Goal: Information Seeking & Learning: Learn about a topic

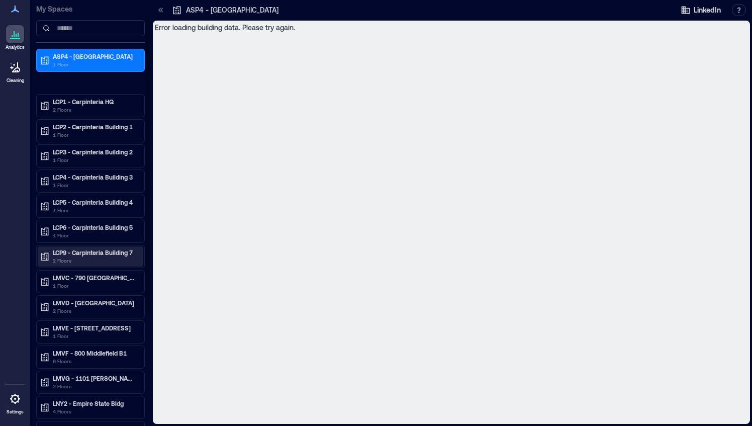
scroll to position [101, 0]
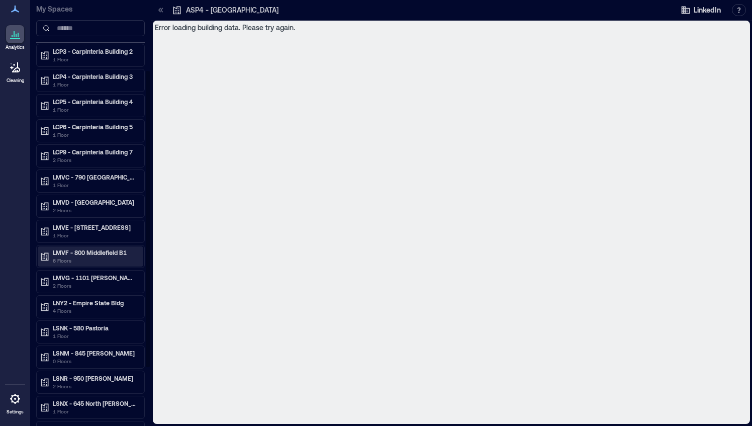
click at [59, 256] on p "6 Floors" at bounding box center [95, 260] width 84 height 8
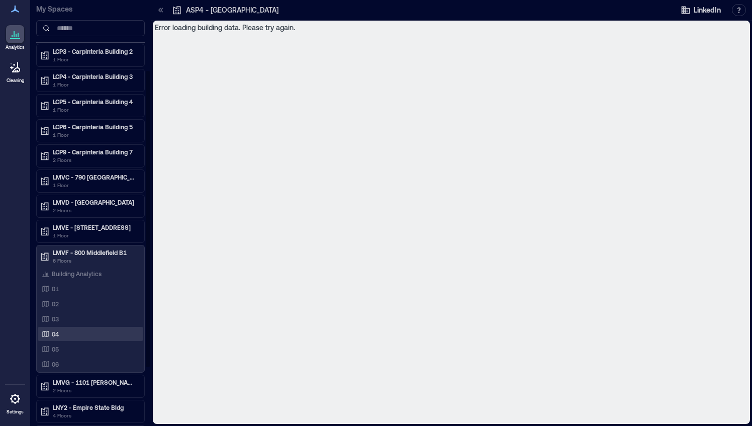
click at [54, 330] on p "04" at bounding box center [55, 334] width 7 height 8
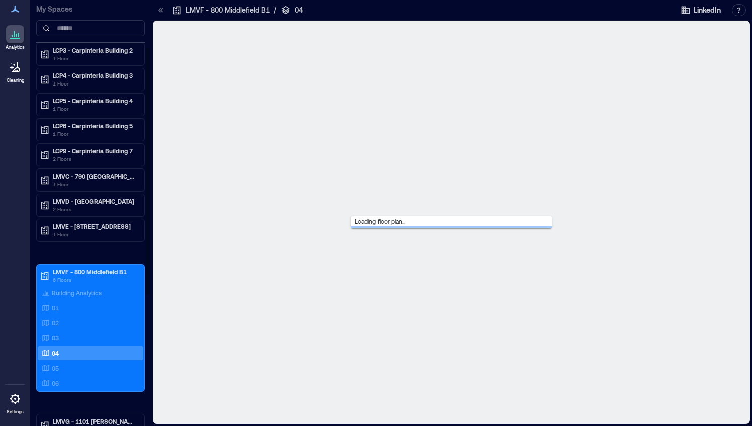
scroll to position [80, 0]
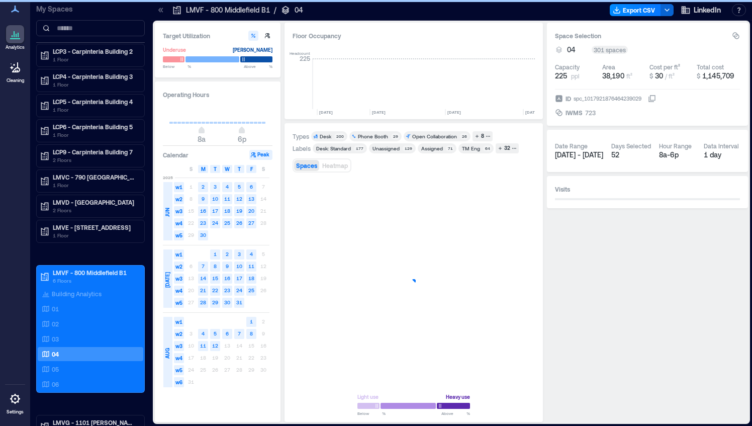
click at [160, 11] on icon at bounding box center [161, 10] width 10 height 10
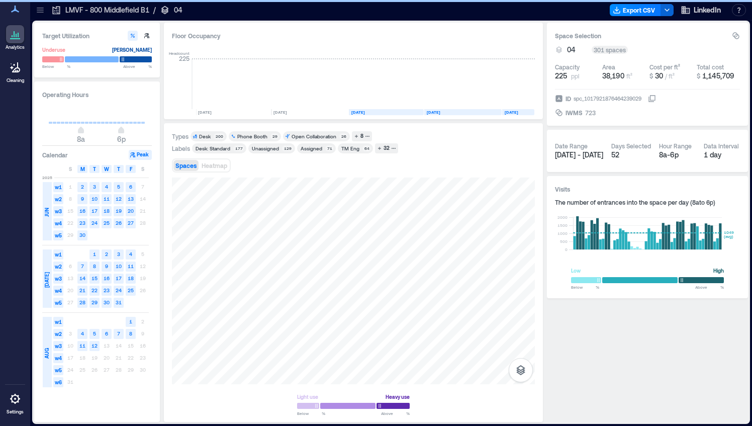
scroll to position [0, 2808]
click at [384, 149] on div "32" at bounding box center [386, 148] width 9 height 9
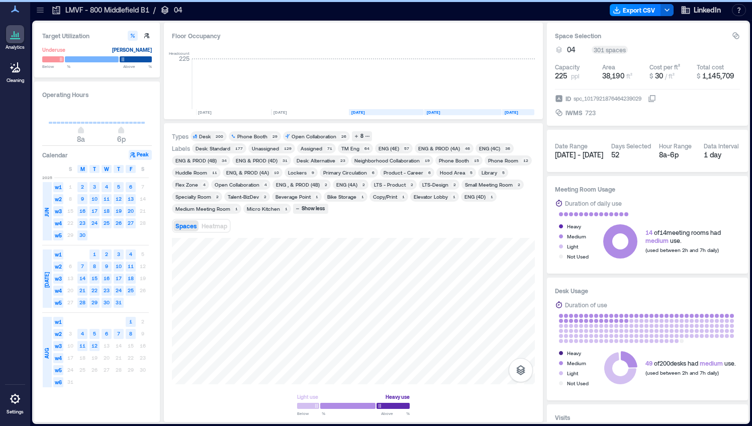
click at [345, 169] on div "Primary Circulation" at bounding box center [345, 172] width 44 height 7
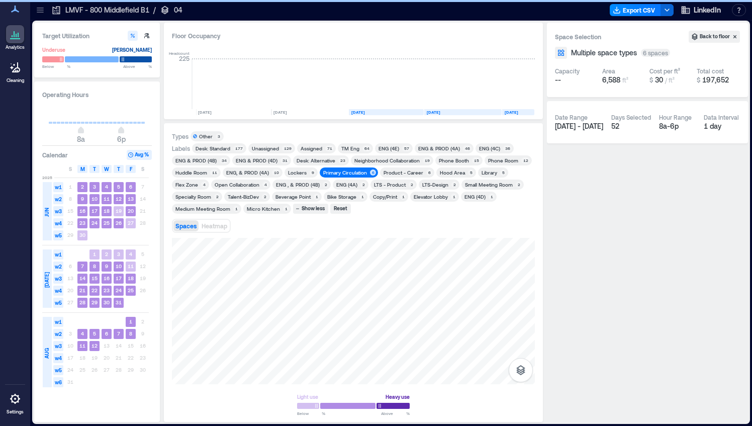
click at [325, 159] on div "Desk: Alternative" at bounding box center [316, 160] width 39 height 7
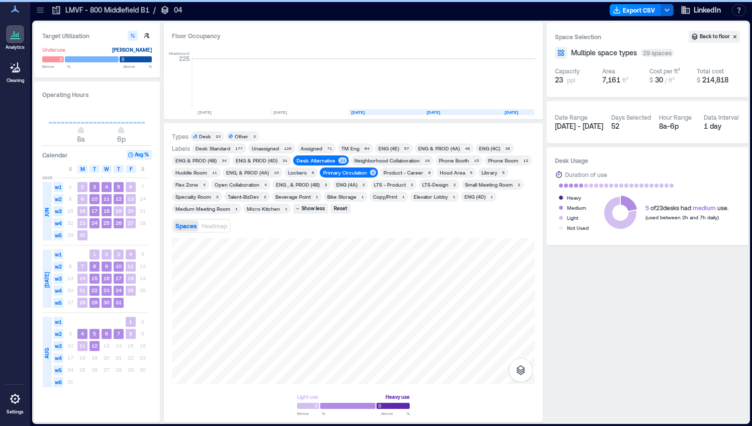
click at [330, 171] on div "Primary Circulation" at bounding box center [345, 172] width 44 height 7
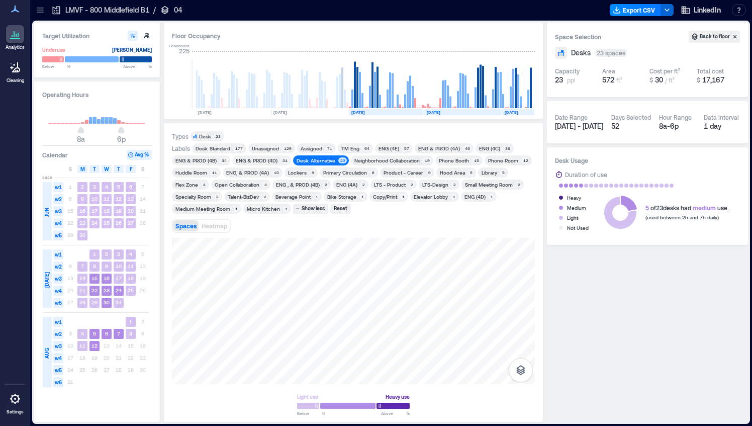
drag, startPoint x: 409, startPoint y: 334, endPoint x: 432, endPoint y: 229, distance: 107.1
